Goal: Check status: Check status

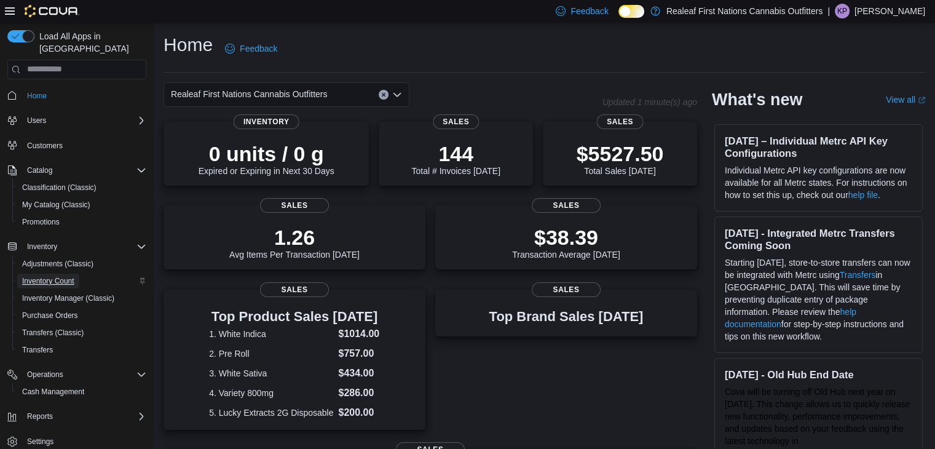
click at [66, 276] on span "Inventory Count" at bounding box center [48, 281] width 52 height 10
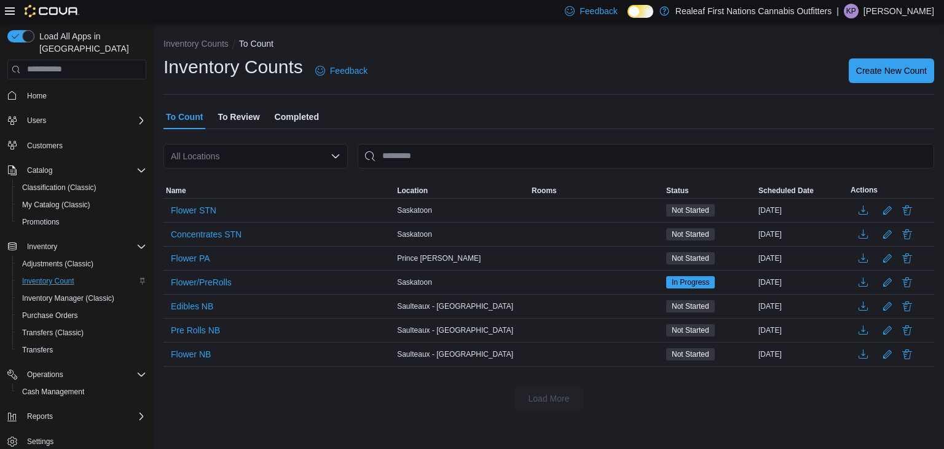
click at [234, 117] on span "To Review" at bounding box center [239, 116] width 42 height 25
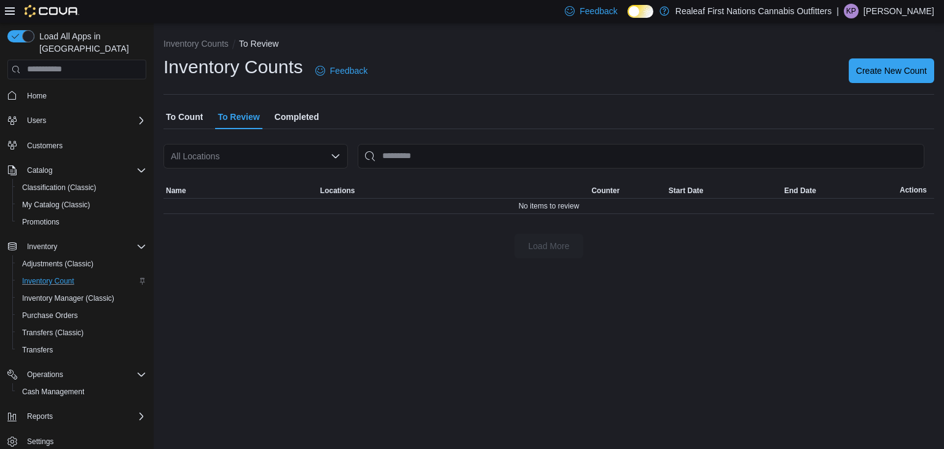
click at [286, 116] on span "Completed" at bounding box center [297, 116] width 44 height 25
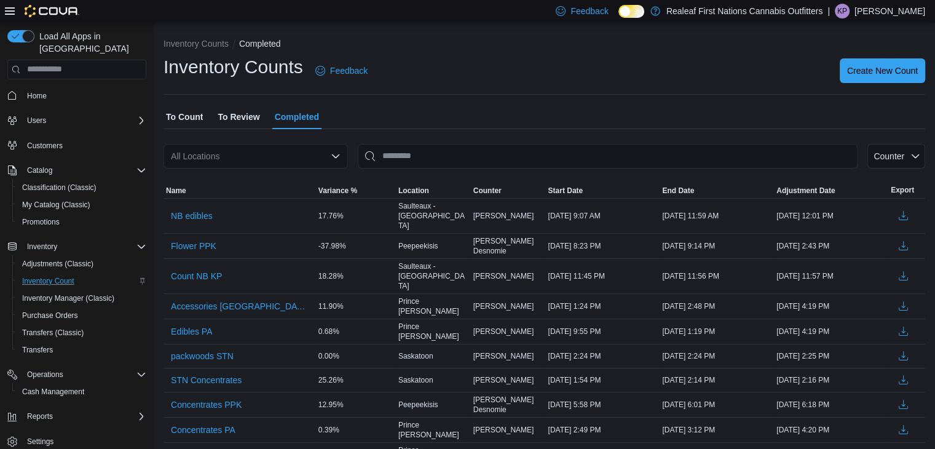
click at [194, 113] on span "To Count" at bounding box center [184, 116] width 37 height 25
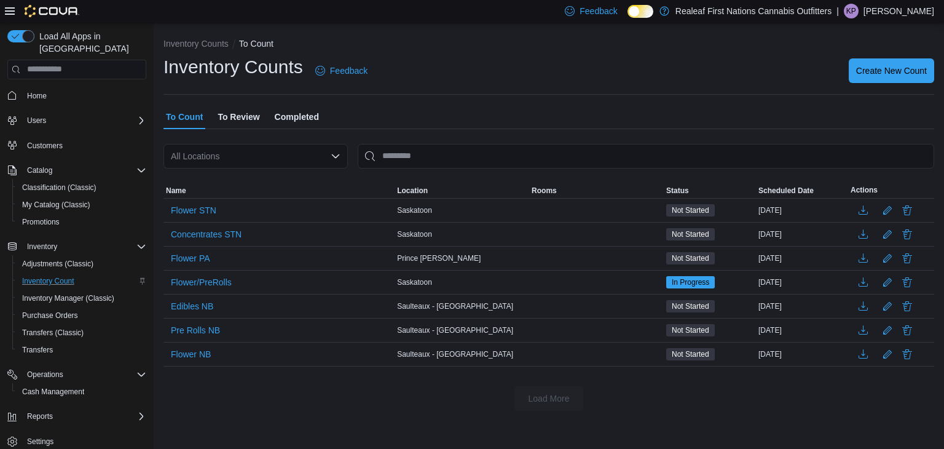
click at [296, 111] on span "Completed" at bounding box center [297, 116] width 44 height 25
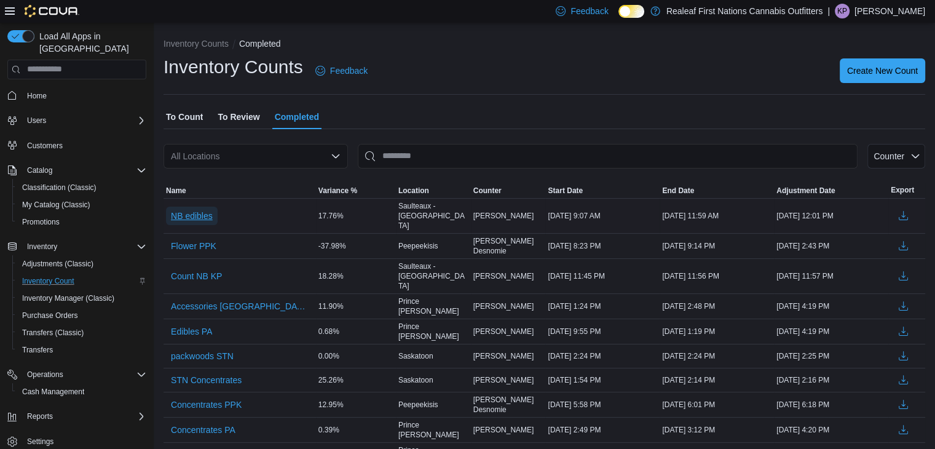
click at [192, 210] on span "NB edibles" at bounding box center [192, 216] width 42 height 12
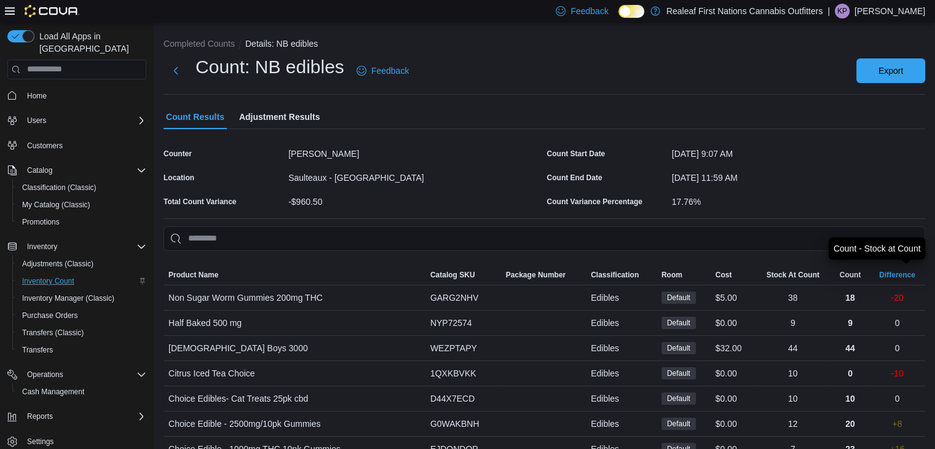
click at [894, 274] on div "Difference" at bounding box center [897, 275] width 36 height 10
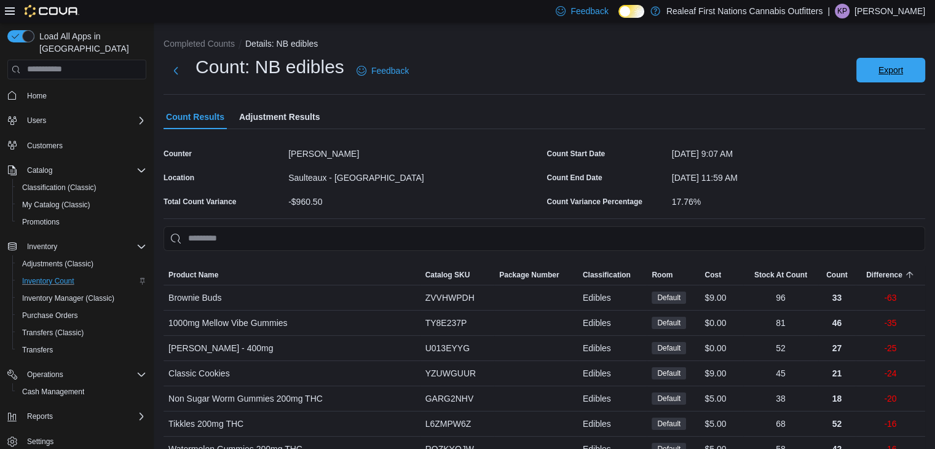
click at [873, 65] on span "Export" at bounding box center [891, 70] width 54 height 25
click at [192, 41] on button "Completed Counts" at bounding box center [199, 44] width 71 height 10
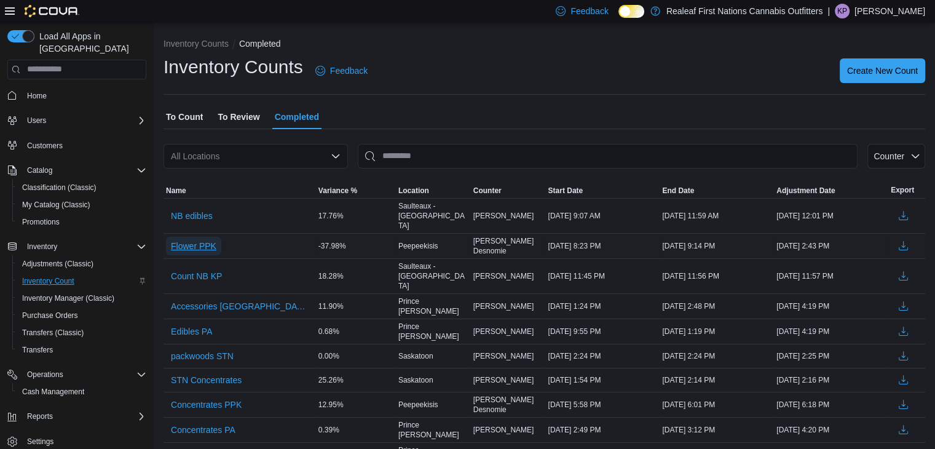
click at [202, 240] on span "Flower PPK" at bounding box center [193, 246] width 45 height 12
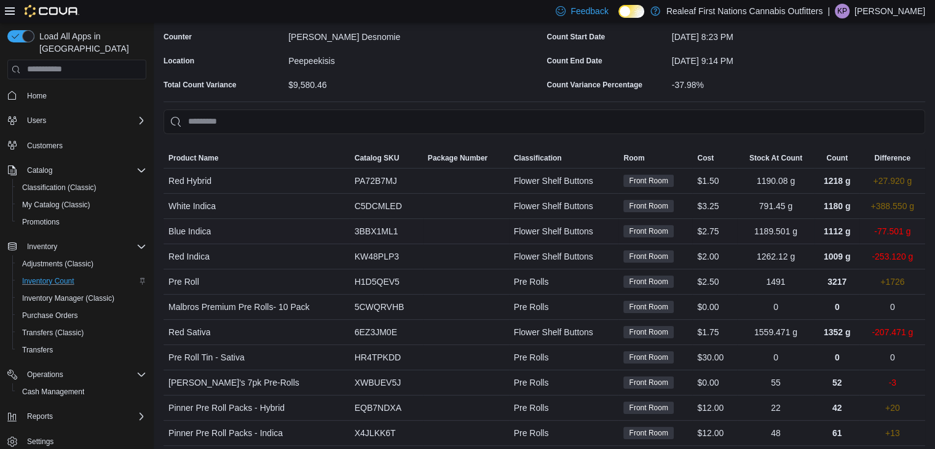
scroll to position [118, 0]
click at [901, 153] on div "Difference" at bounding box center [892, 157] width 36 height 10
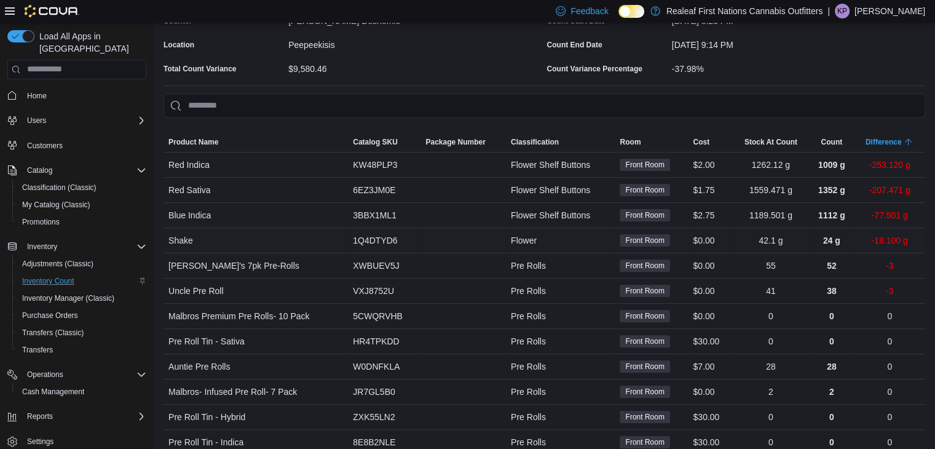
scroll to position [0, 0]
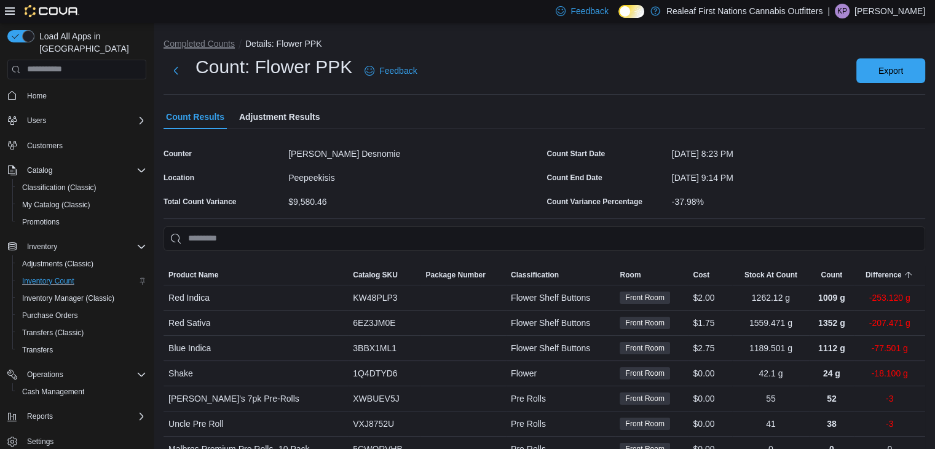
click at [201, 42] on button "Completed Counts" at bounding box center [199, 44] width 71 height 10
